Goal: Information Seeking & Learning: Learn about a topic

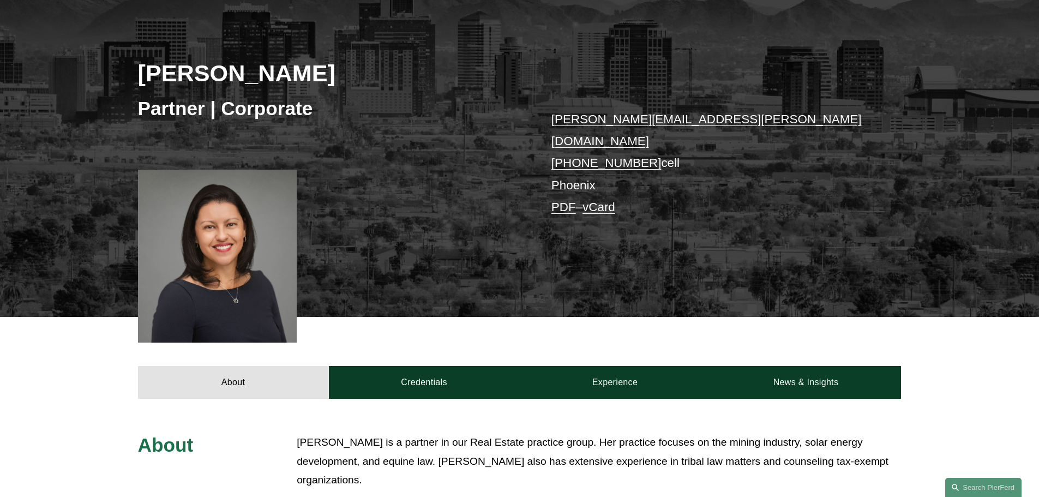
scroll to position [327, 0]
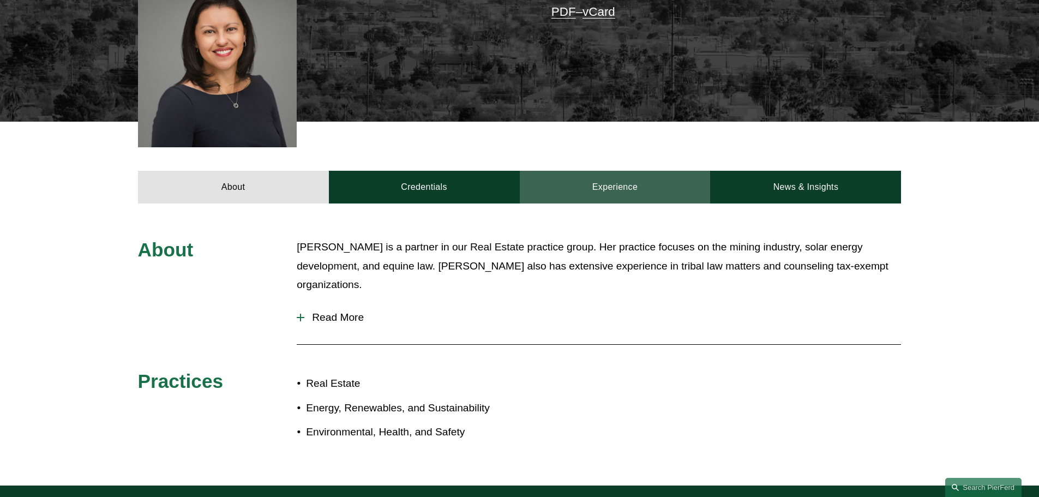
click at [596, 171] on link "Experience" at bounding box center [615, 187] width 191 height 33
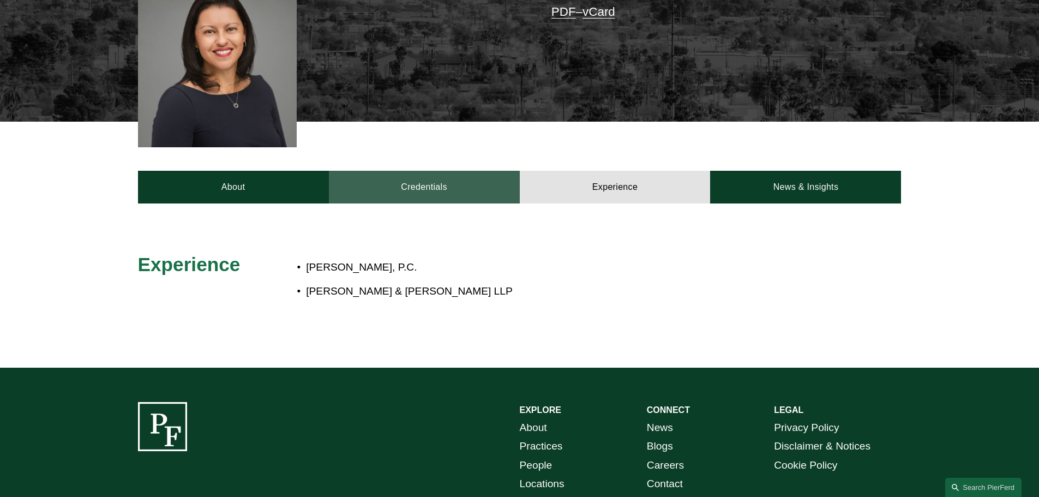
click at [443, 174] on link "Credentials" at bounding box center [424, 187] width 191 height 33
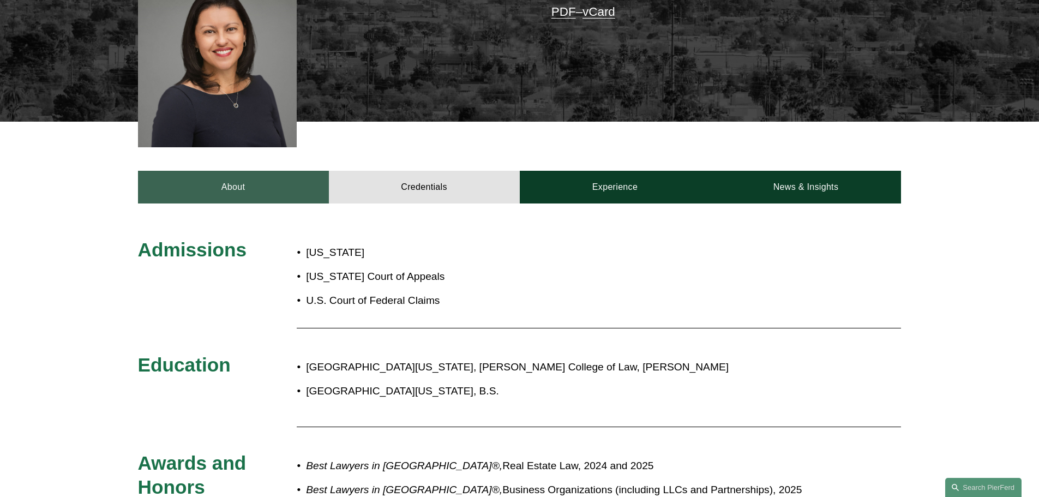
click at [272, 177] on link "About" at bounding box center [233, 187] width 191 height 33
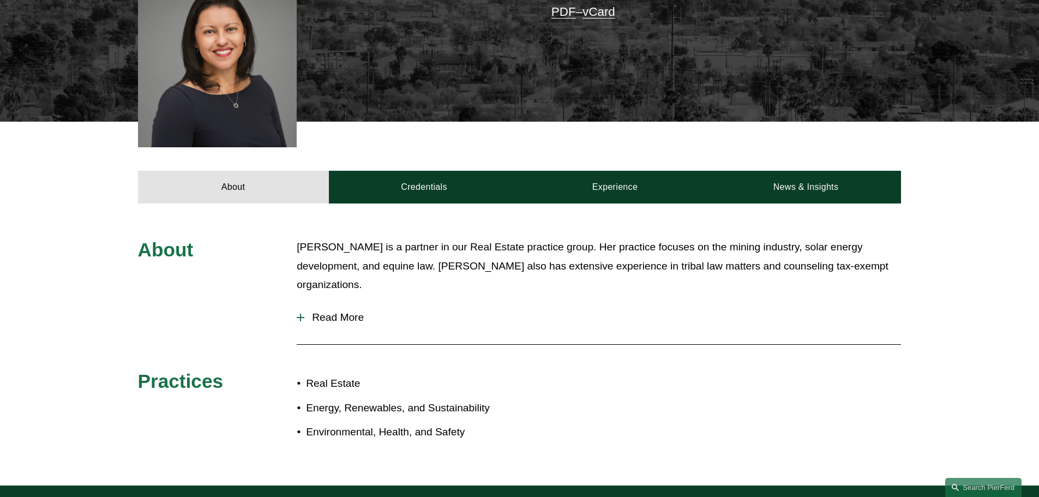
click at [347, 303] on button "Read More" at bounding box center [599, 317] width 604 height 28
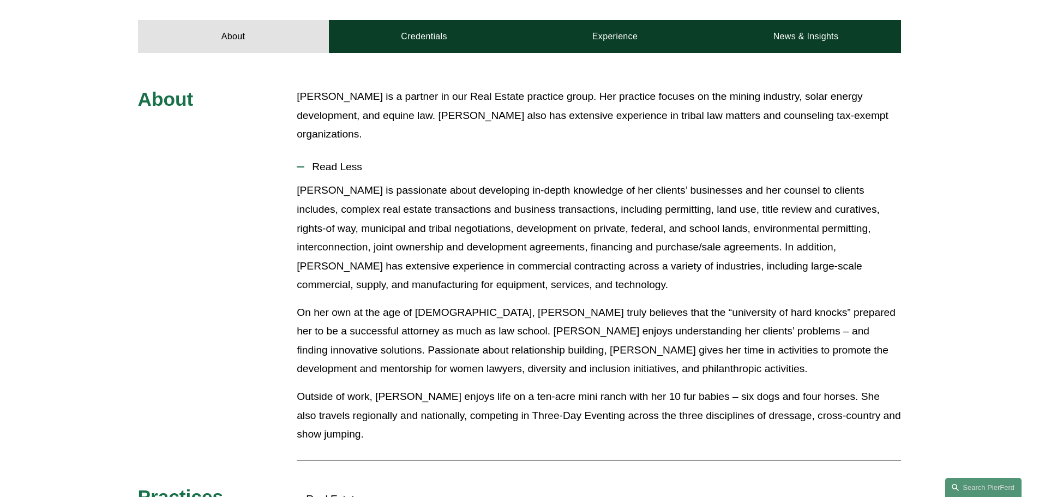
scroll to position [491, 0]
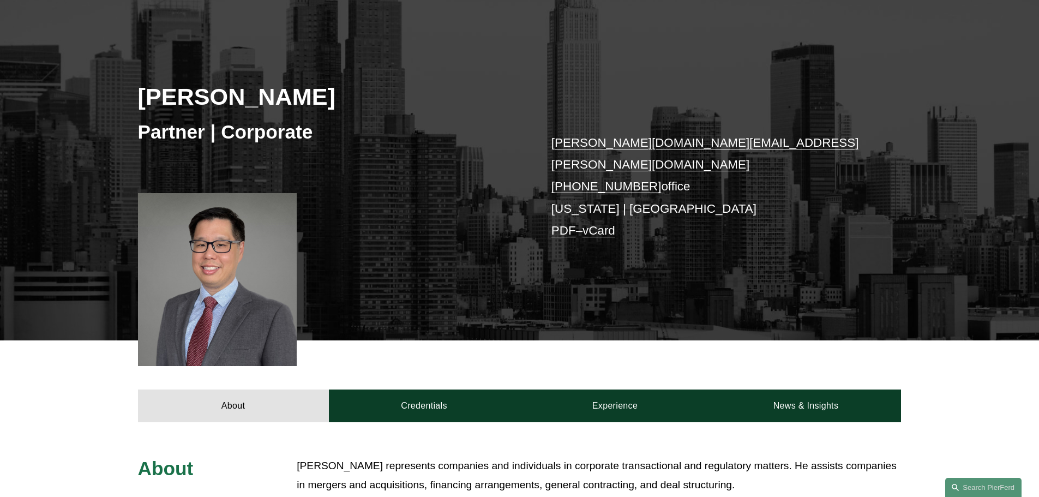
scroll to position [273, 0]
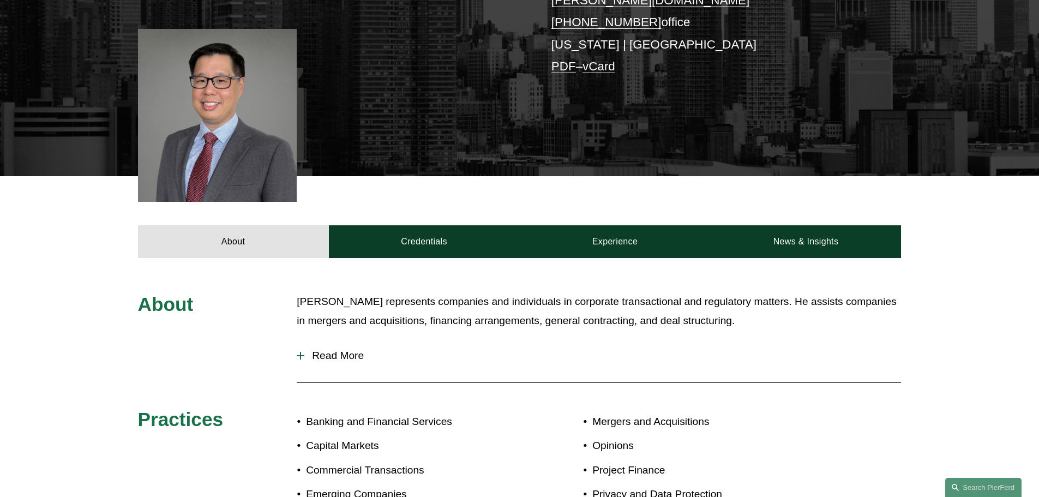
click at [351, 349] on span "Read More" at bounding box center [602, 355] width 596 height 12
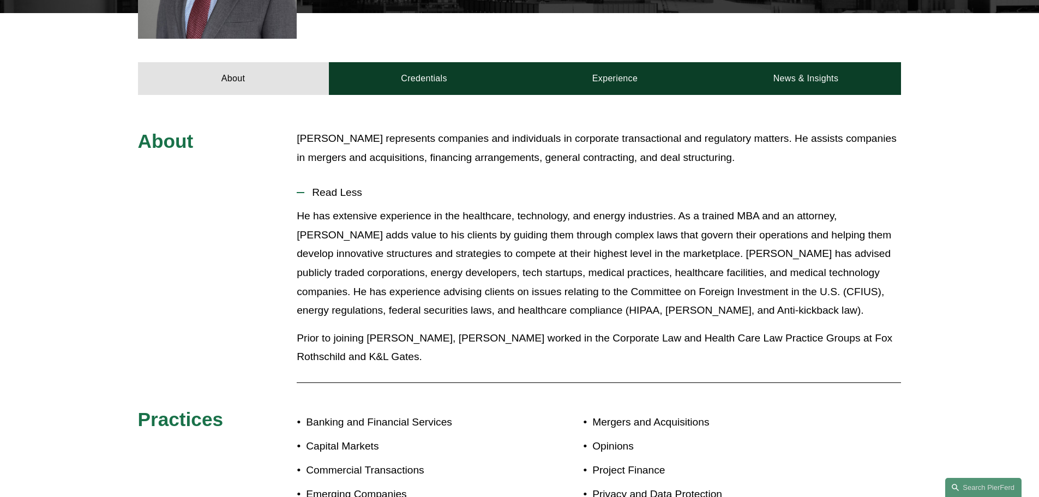
scroll to position [436, 0]
